Goal: Transaction & Acquisition: Purchase product/service

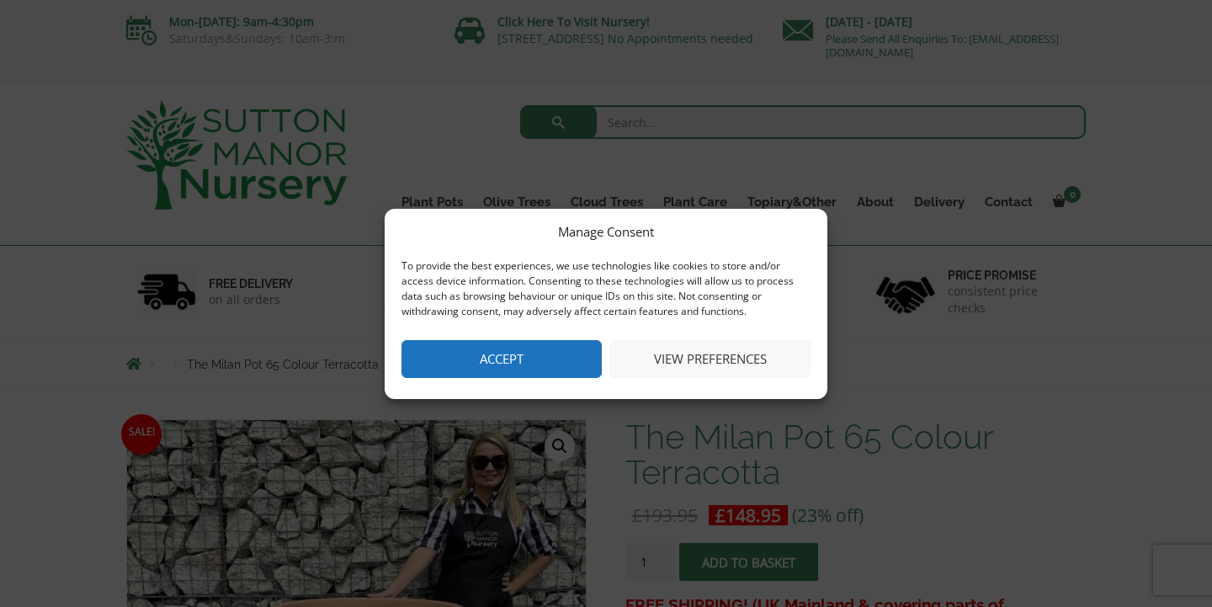
click at [535, 358] on button "Accept" at bounding box center [502, 359] width 200 height 38
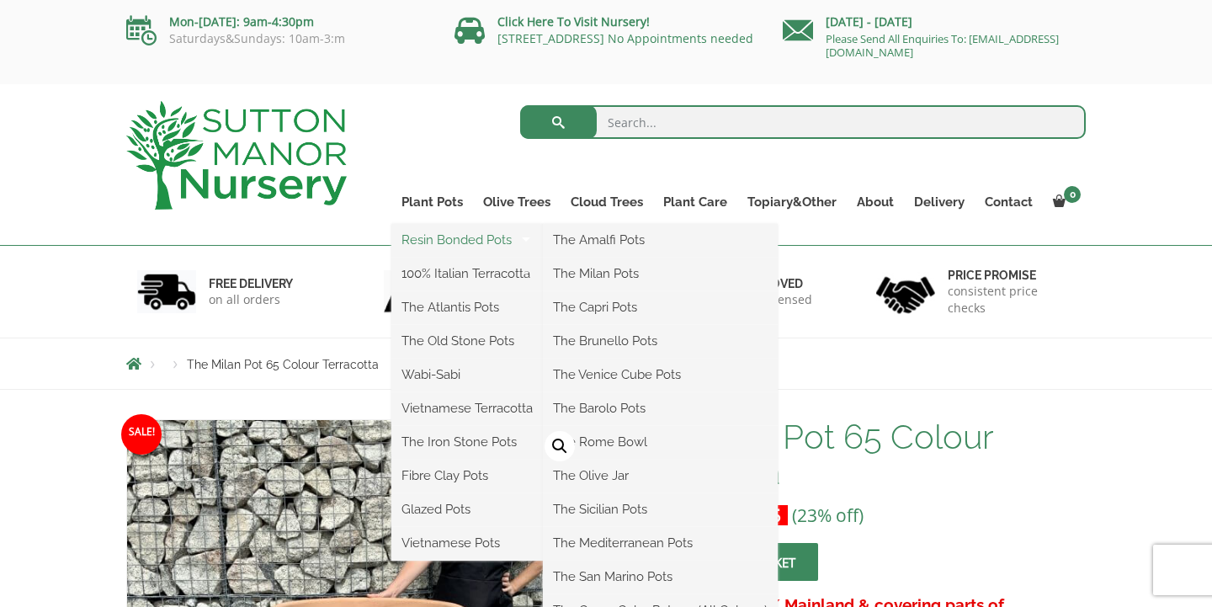
click at [452, 246] on link "Resin Bonded Pots" at bounding box center [467, 239] width 152 height 25
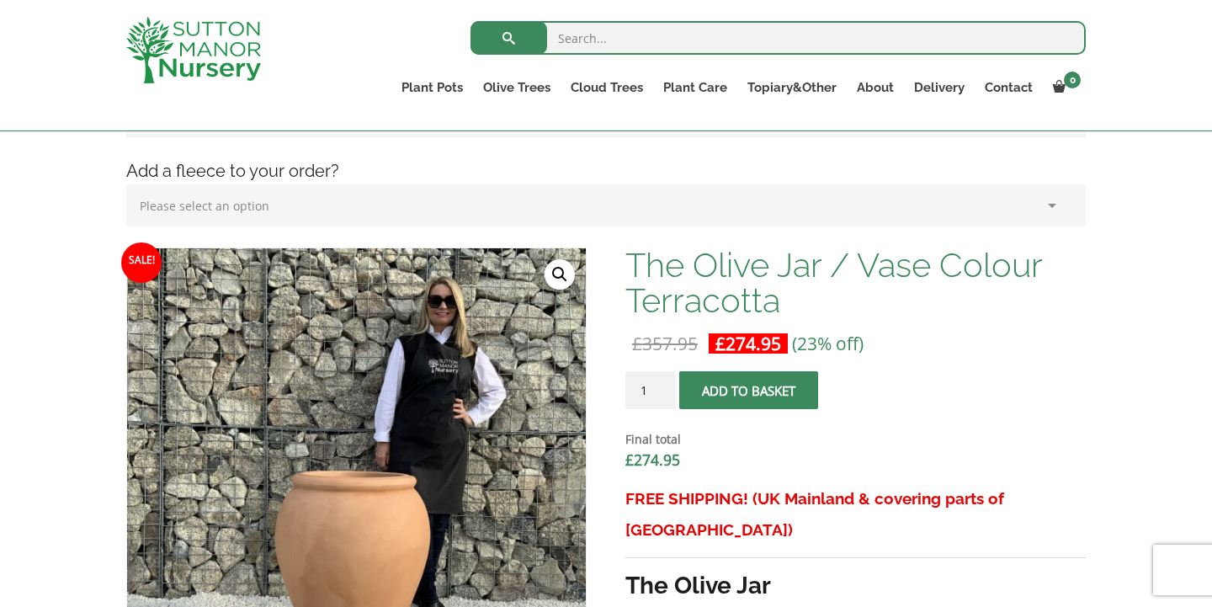
scroll to position [398, 0]
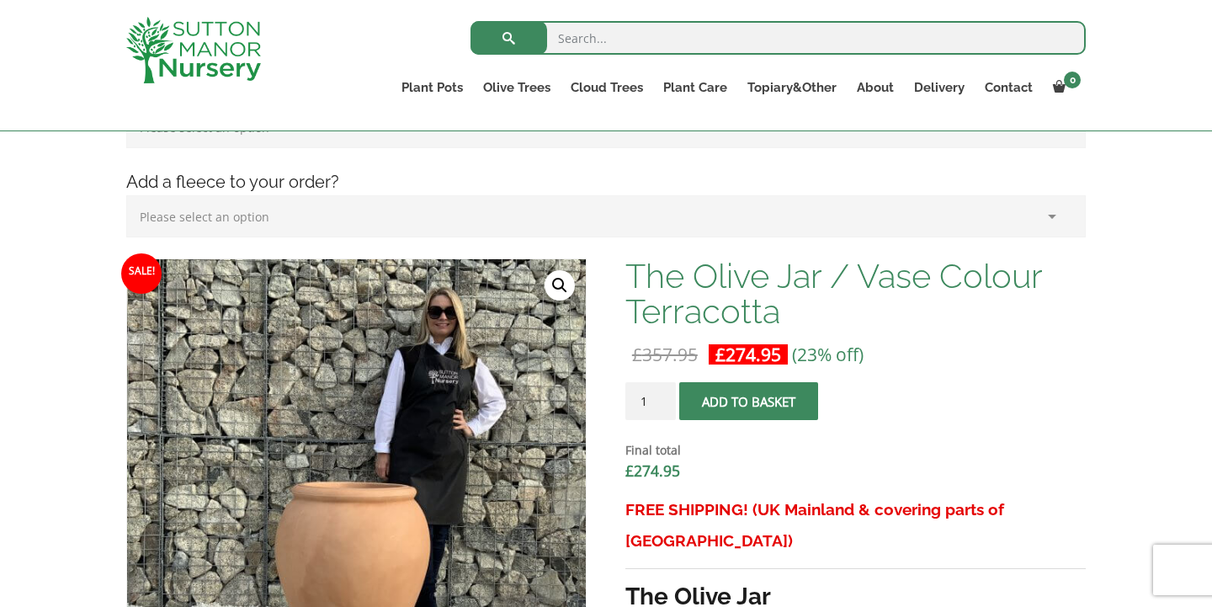
click at [317, 184] on h4 "Add a fleece to your order?" at bounding box center [606, 182] width 985 height 26
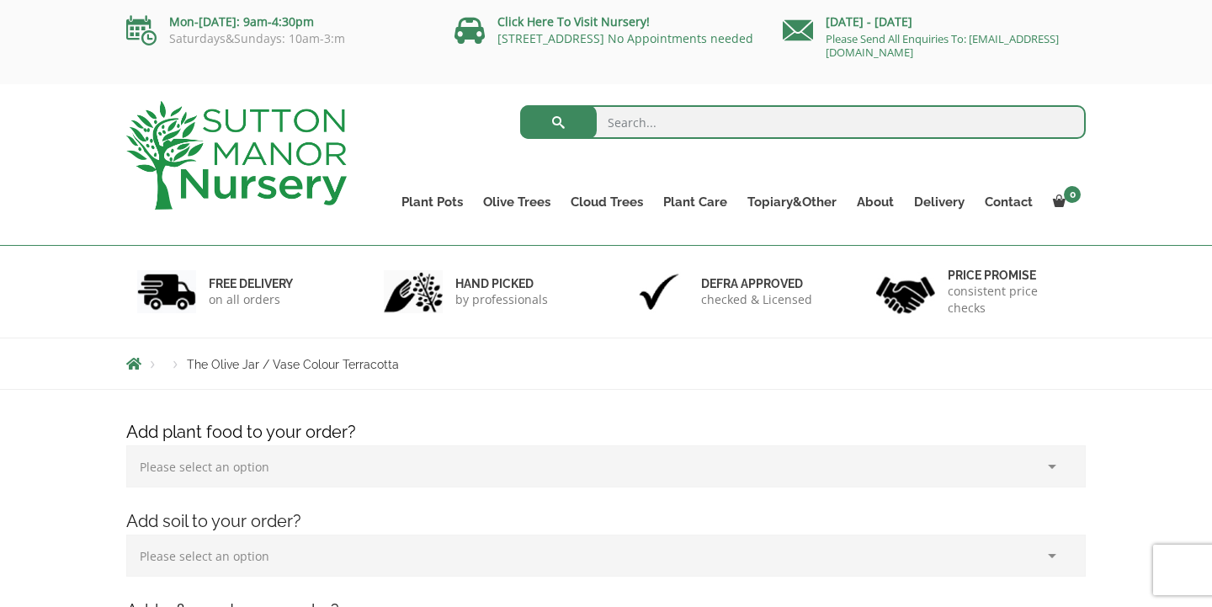
scroll to position [0, 0]
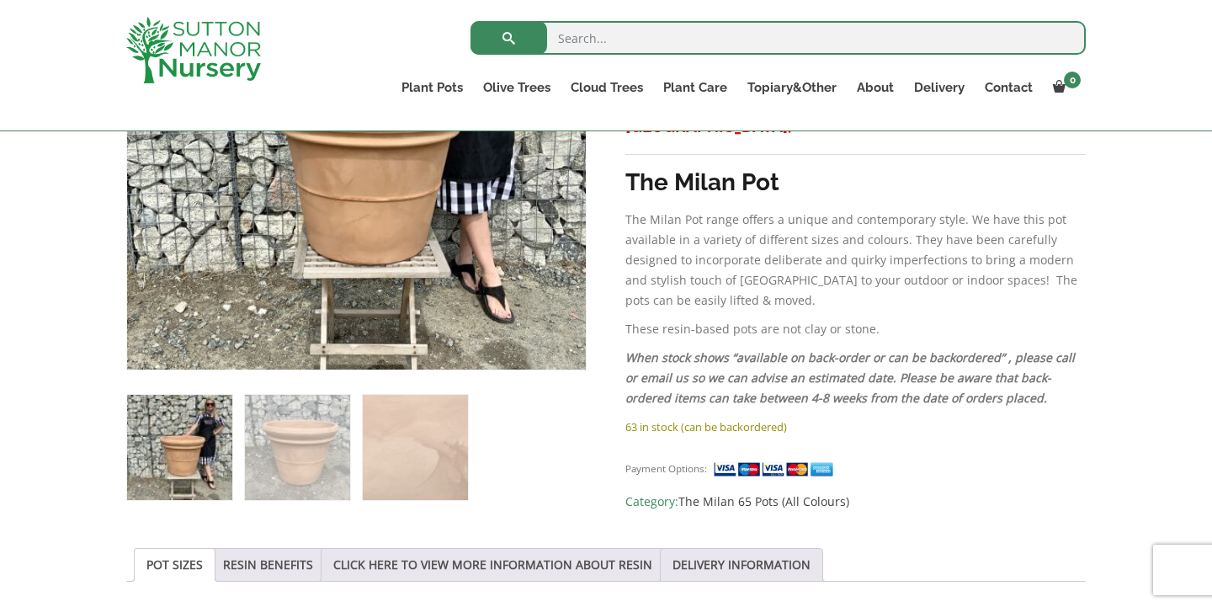
scroll to position [502, 0]
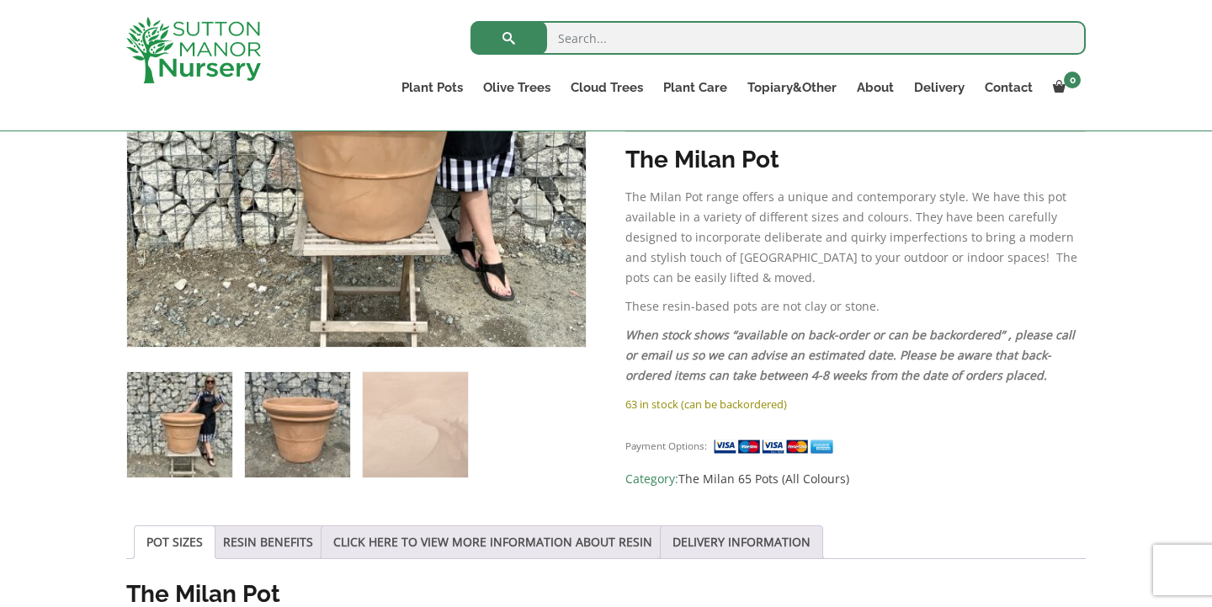
click at [298, 455] on img at bounding box center [297, 424] width 105 height 105
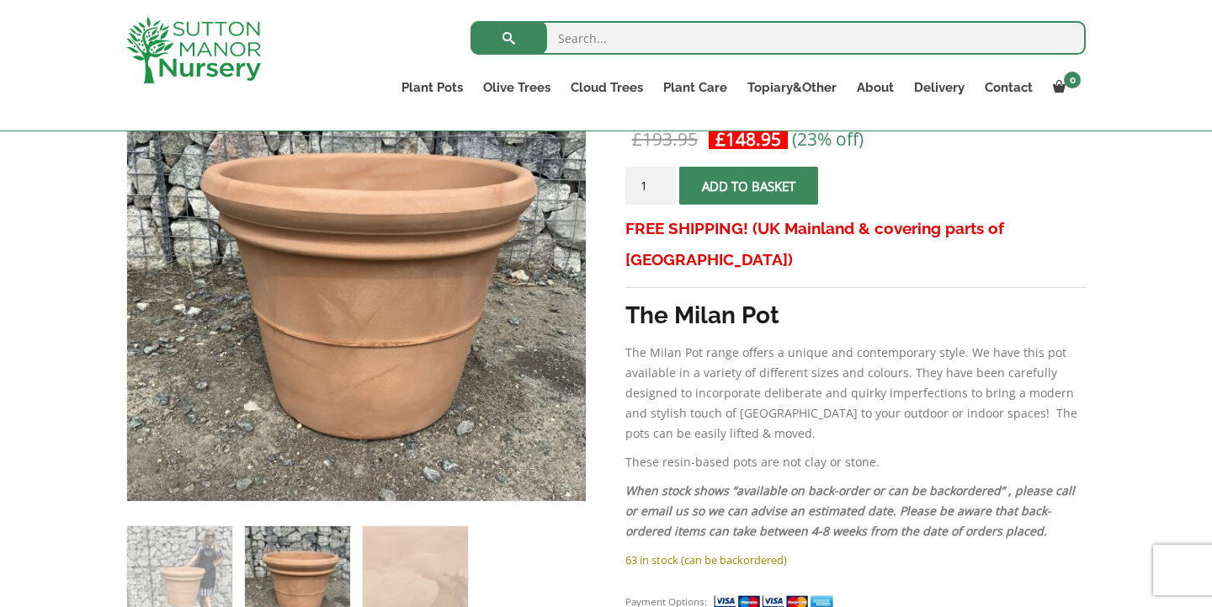
scroll to position [245, 0]
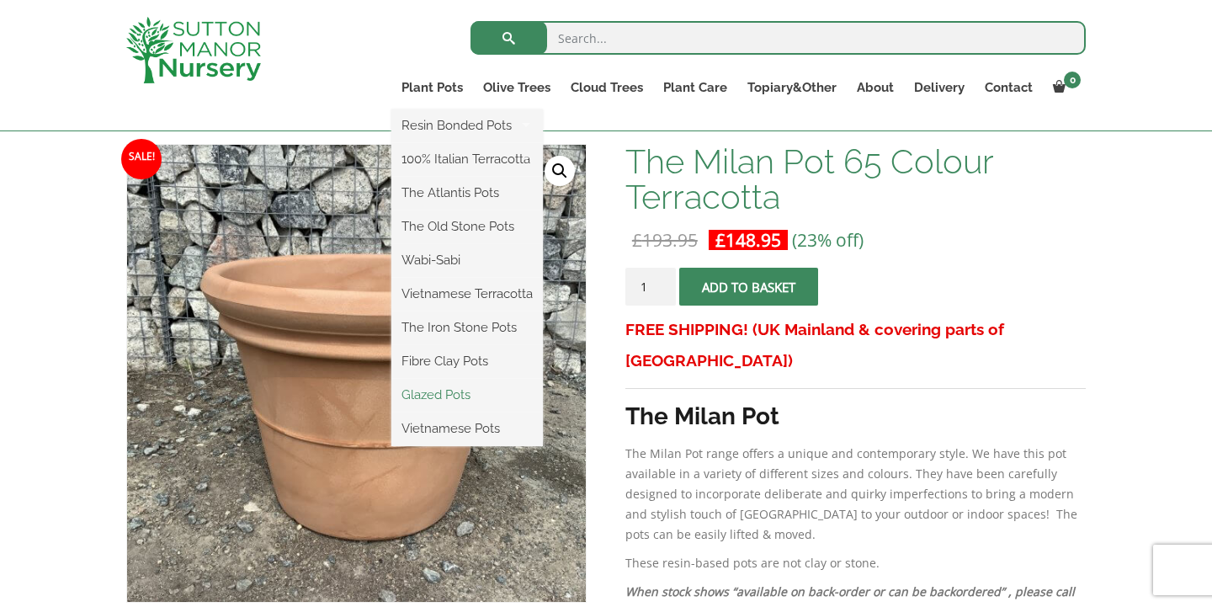
click at [433, 393] on link "Glazed Pots" at bounding box center [467, 394] width 152 height 25
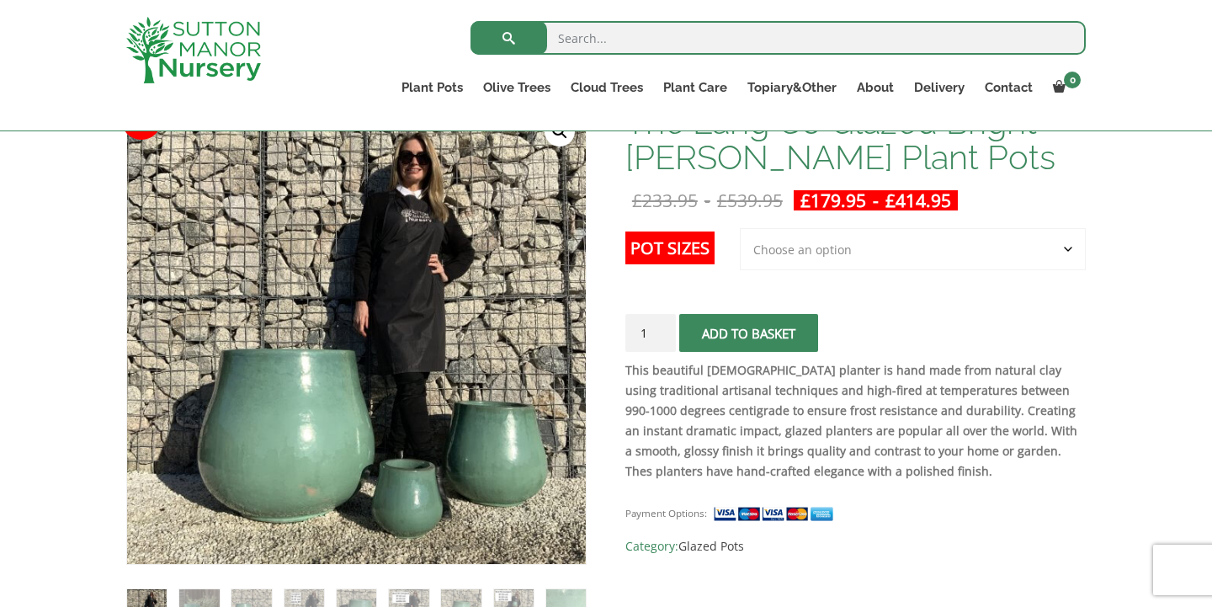
scroll to position [301, 0]
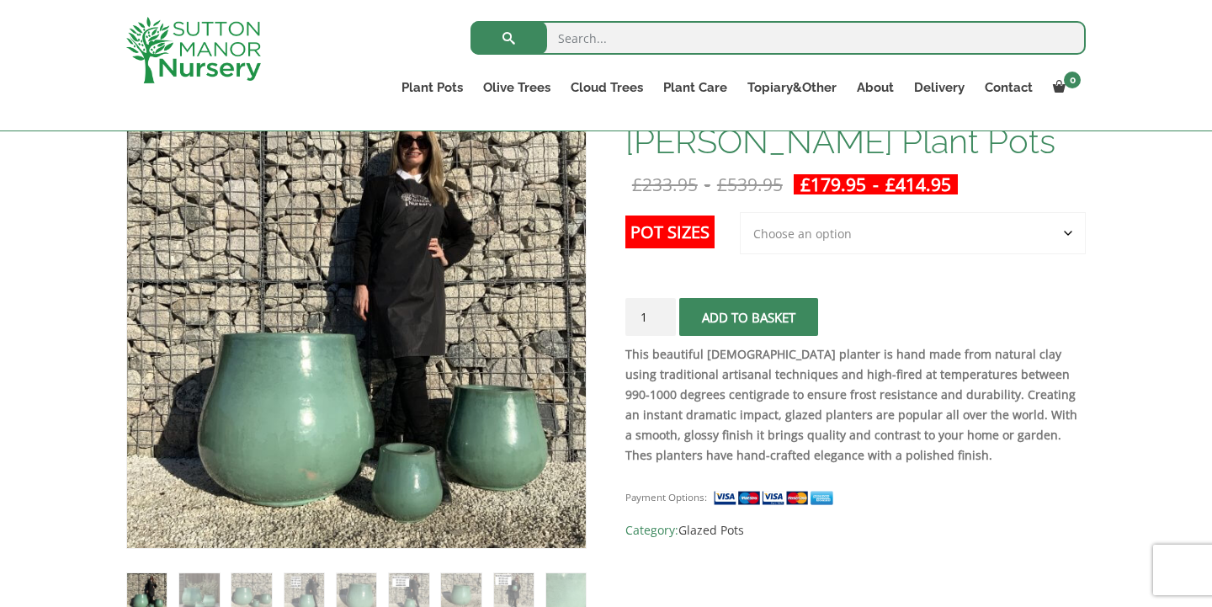
select select "Largest pot In The Picture"
